Goal: Transaction & Acquisition: Book appointment/travel/reservation

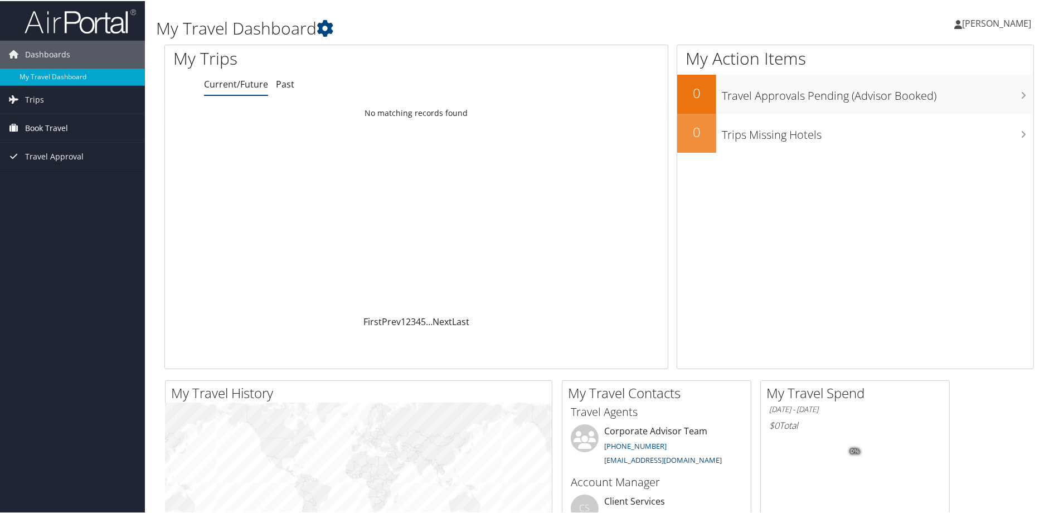
click at [33, 127] on span "Book Travel" at bounding box center [46, 127] width 43 height 28
click at [70, 180] on link "Book/Manage Online Trips" at bounding box center [72, 182] width 145 height 17
